Goal: Information Seeking & Learning: Find specific fact

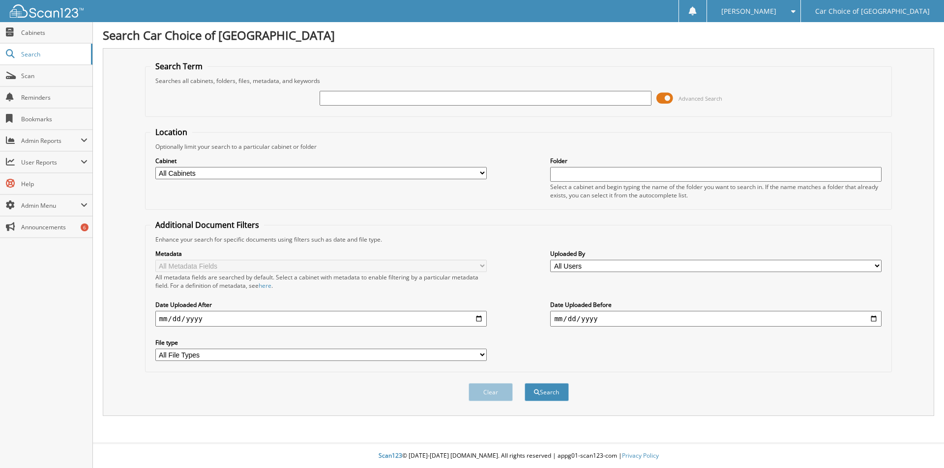
click at [365, 98] on input "text" at bounding box center [484, 98] width 331 height 15
type input "374030"
click at [524, 383] on button "Search" at bounding box center [546, 392] width 44 height 18
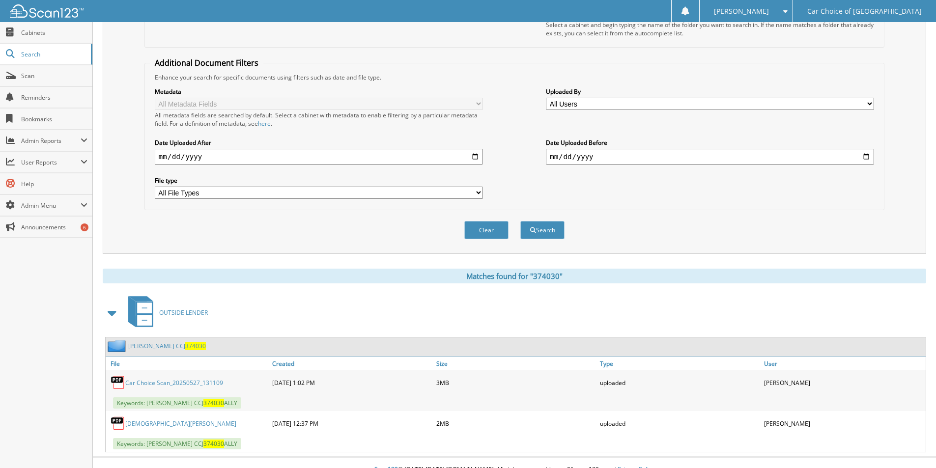
scroll to position [176, 0]
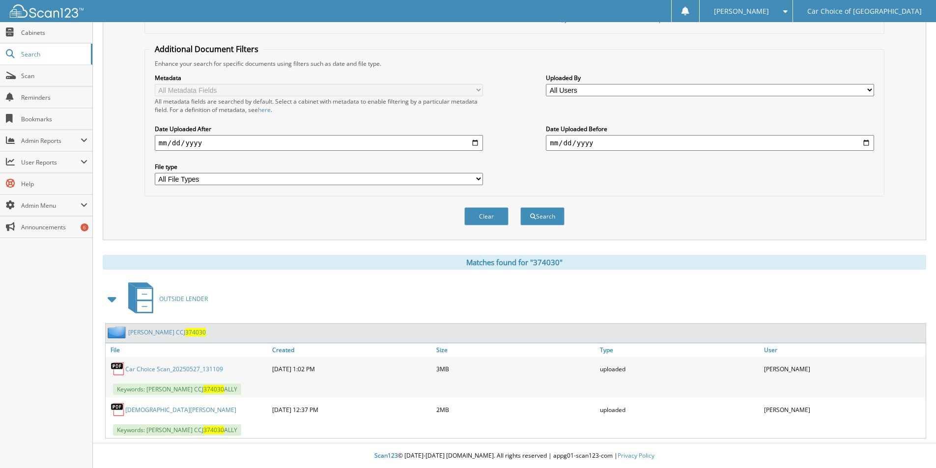
click at [160, 368] on link "Car Choice Scan_20250527_131109" at bounding box center [174, 369] width 98 height 8
click at [134, 408] on link "[DEMOGRAPHIC_DATA][PERSON_NAME]" at bounding box center [180, 410] width 111 height 8
